Goal: Task Accomplishment & Management: Use online tool/utility

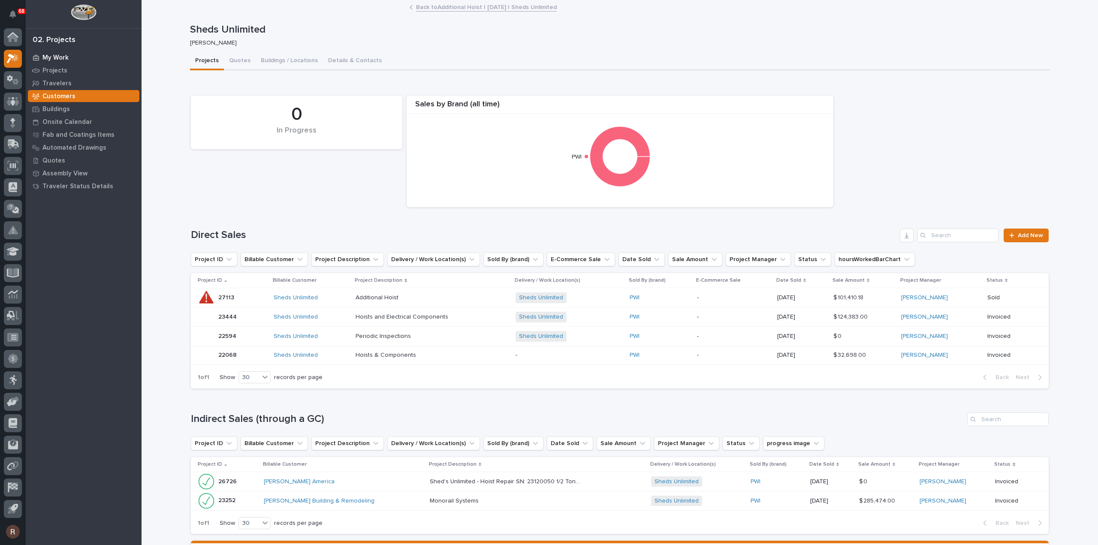
click at [54, 58] on p "My Work" at bounding box center [55, 58] width 26 height 8
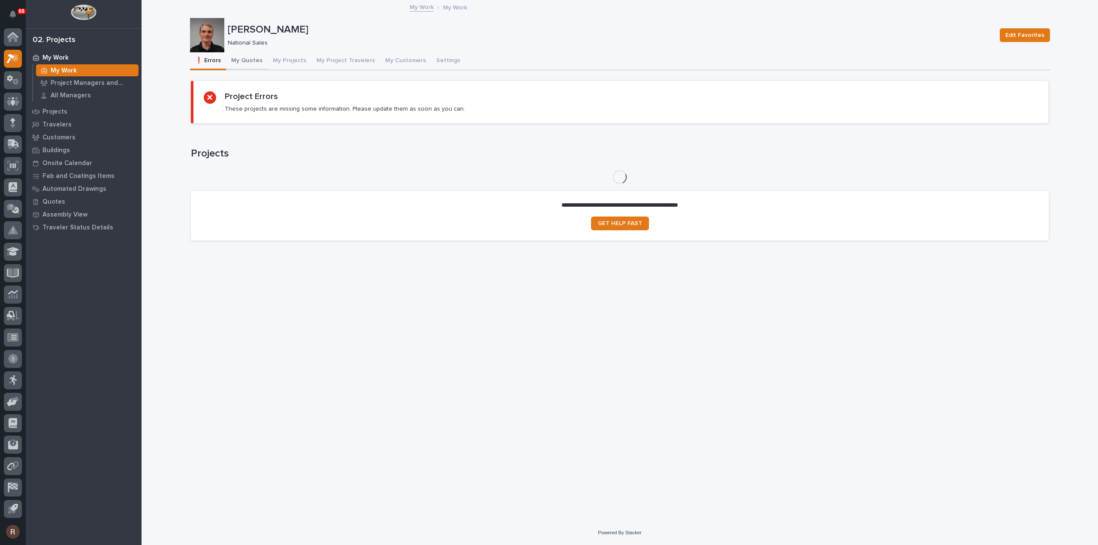
click at [246, 63] on button "My Quotes" at bounding box center [247, 61] width 42 height 18
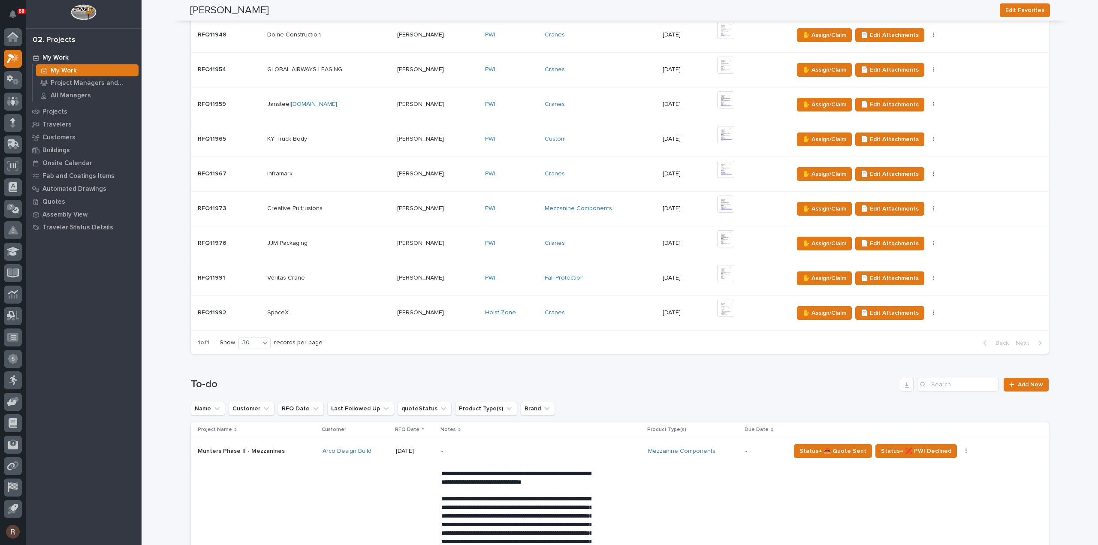
scroll to position [214, 0]
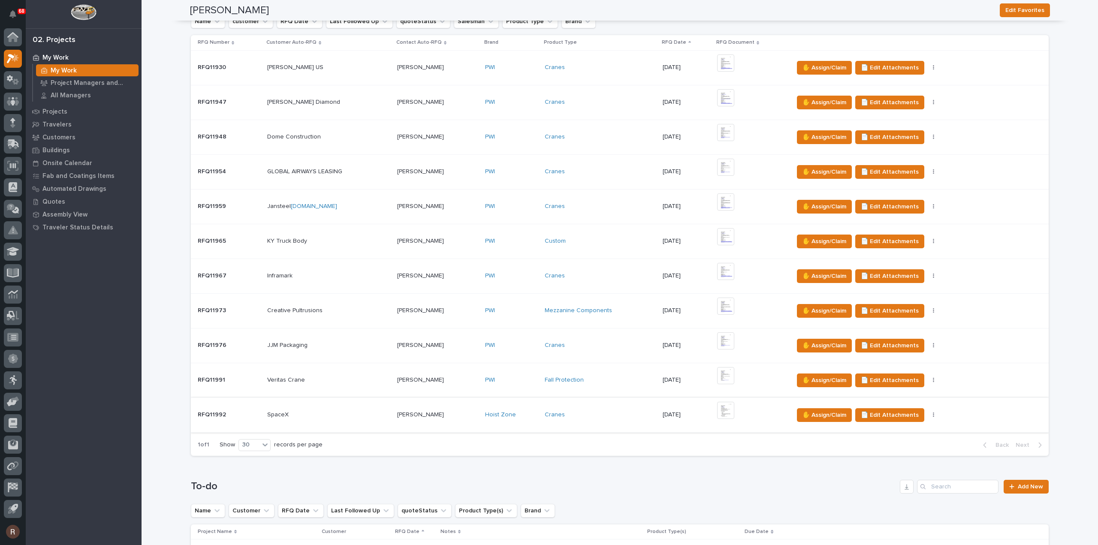
click at [723, 410] on img at bounding box center [725, 410] width 17 height 17
click at [813, 412] on span "✋ Assign/Claim" at bounding box center [825, 415] width 44 height 10
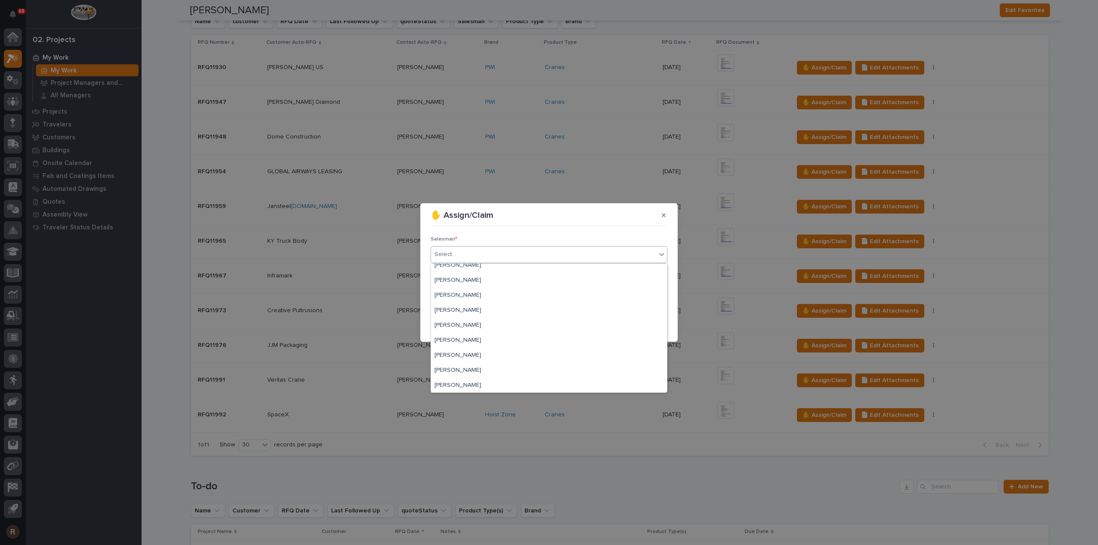
scroll to position [172, 0]
click at [464, 292] on div "[PERSON_NAME]" at bounding box center [549, 294] width 236 height 15
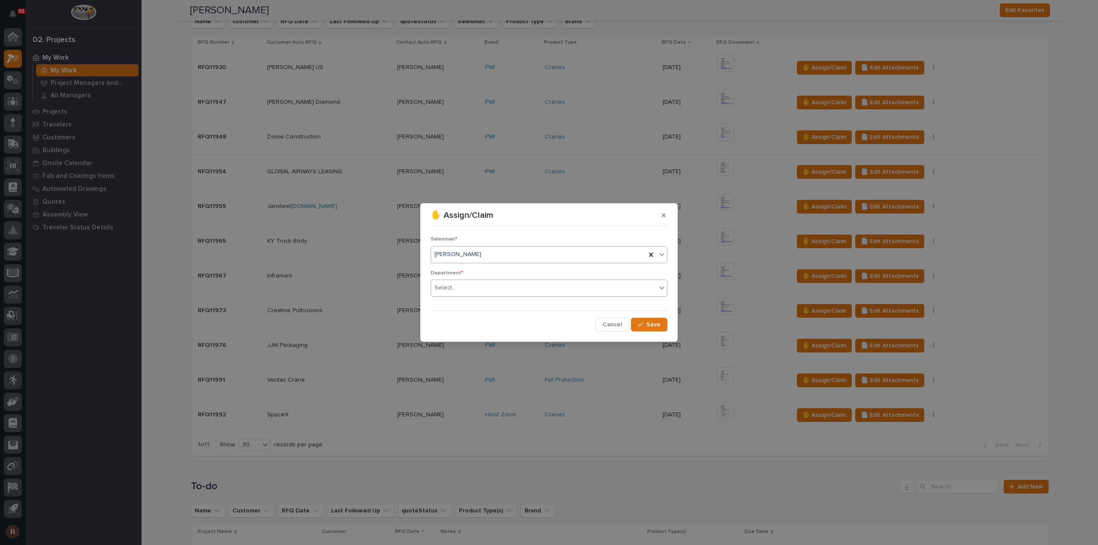
click at [466, 292] on div "Select..." at bounding box center [543, 288] width 225 height 14
click at [467, 303] on span "National Sales" at bounding box center [456, 303] width 43 height 9
click at [646, 330] on button "Save" at bounding box center [649, 325] width 36 height 14
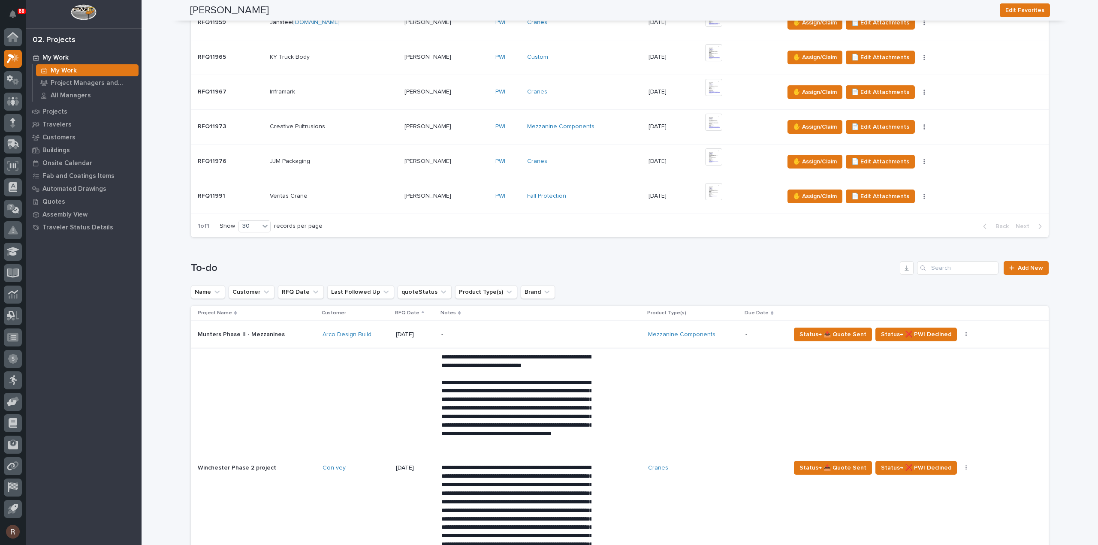
scroll to position [386, 0]
